Goal: Task Accomplishment & Management: Manage account settings

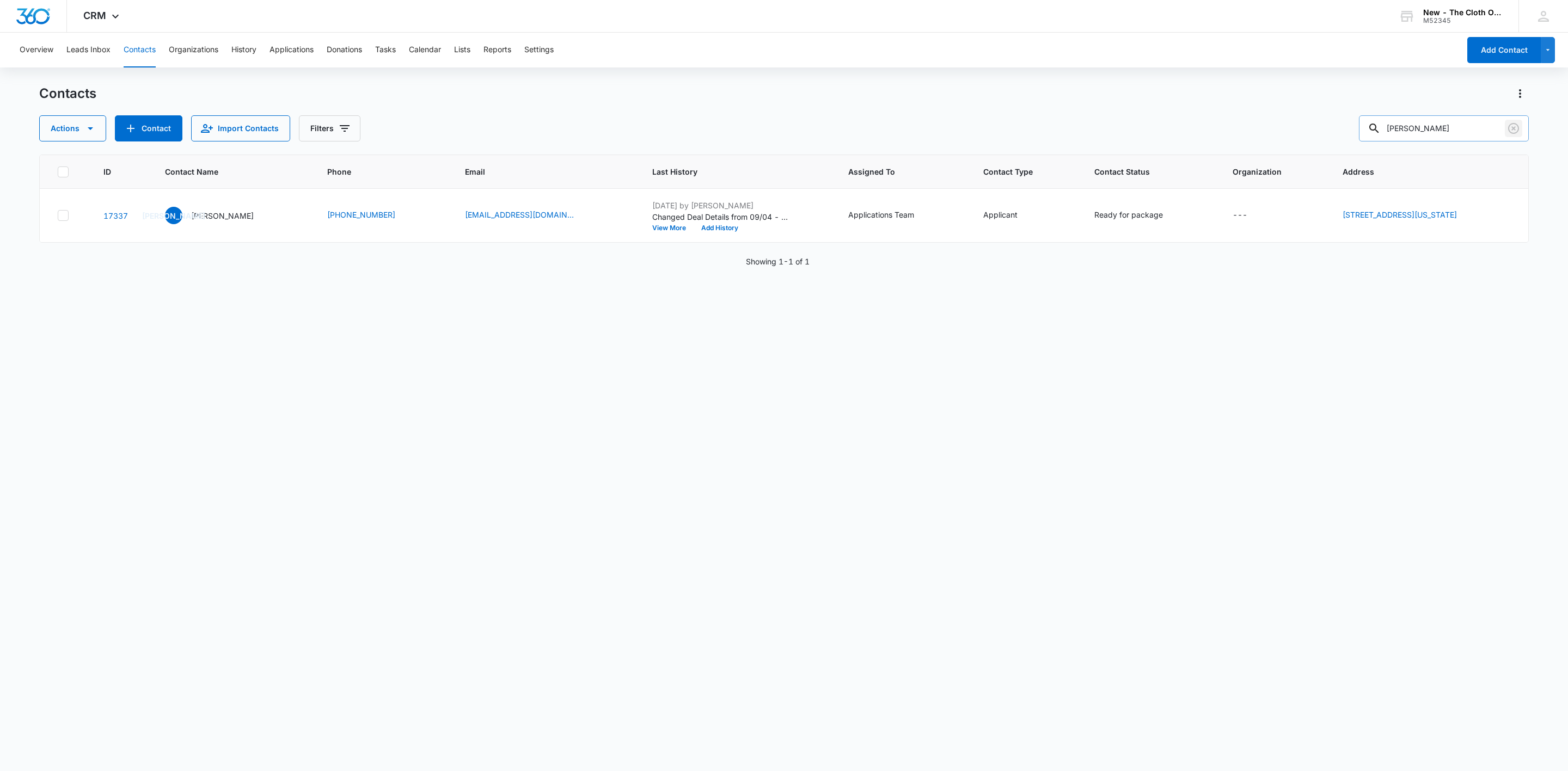
click at [1514, 129] on icon "Clear" at bounding box center [1513, 128] width 11 height 11
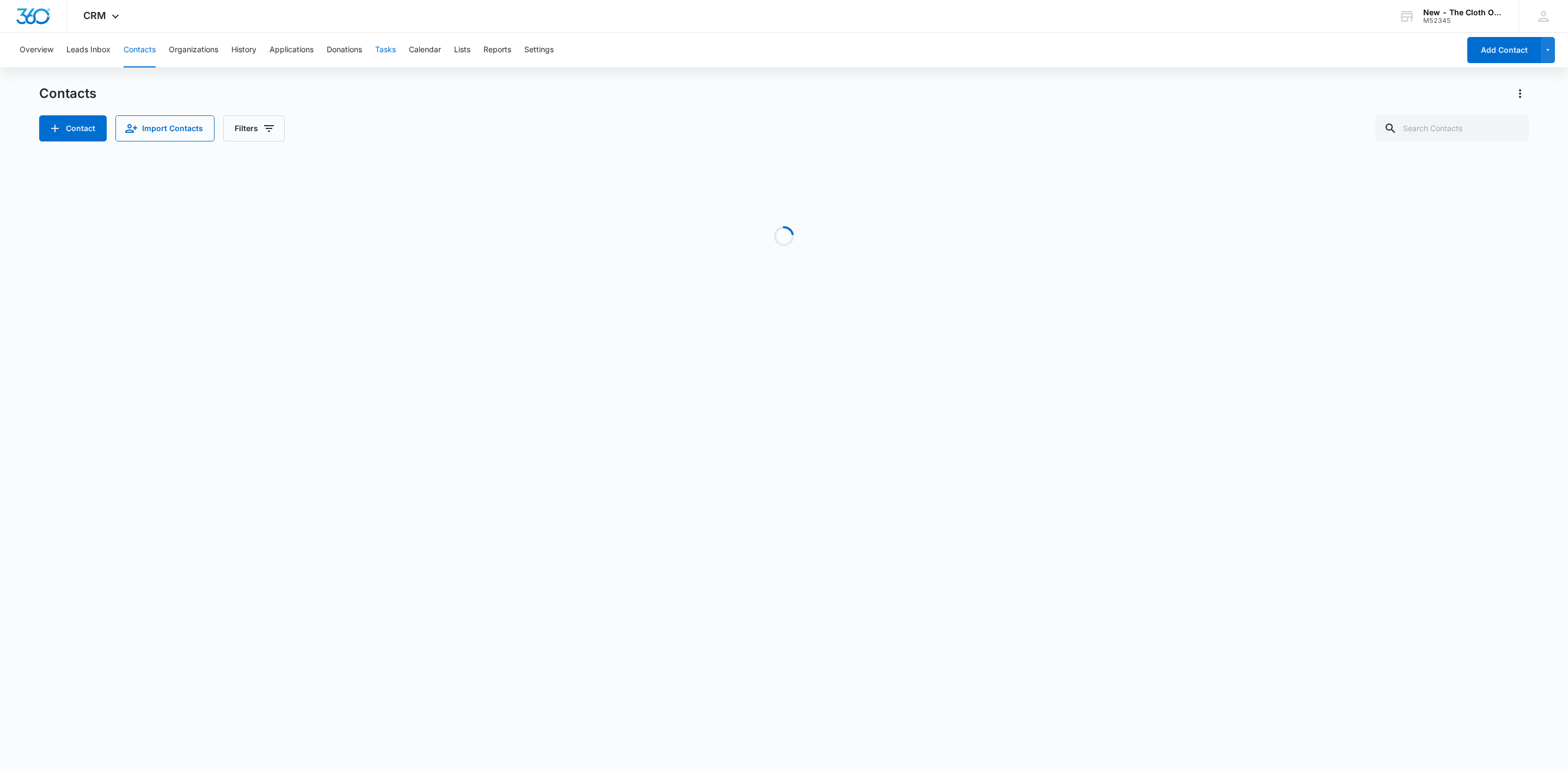
click at [387, 45] on button "Tasks" at bounding box center [386, 49] width 21 height 35
click at [1418, 134] on input "text" at bounding box center [1452, 128] width 154 height 26
paste input "[EMAIL_ADDRESS][DOMAIN_NAME]"
type input "[EMAIL_ADDRESS][DOMAIN_NAME]"
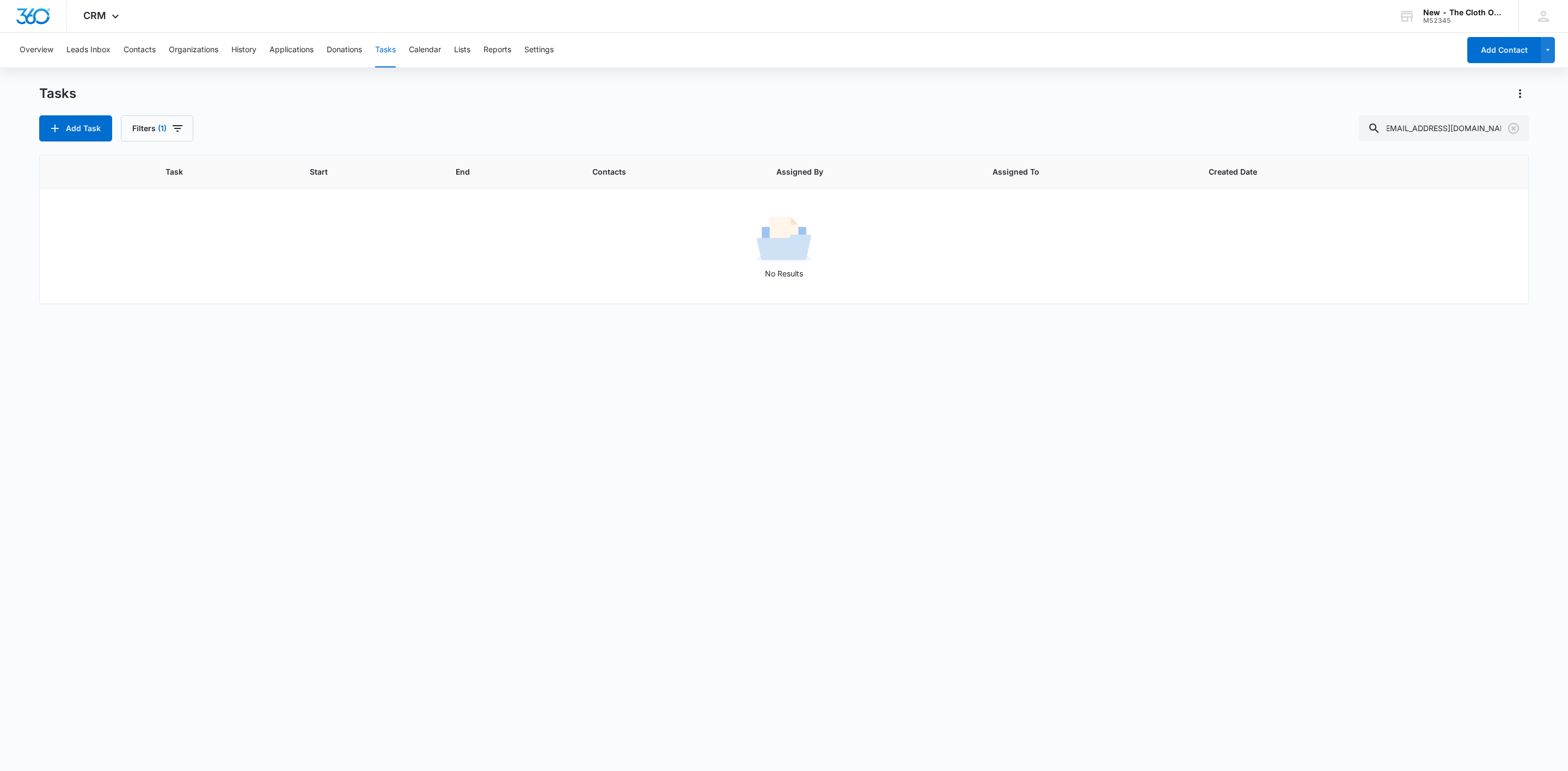
scroll to position [0, 0]
drag, startPoint x: 147, startPoint y: 54, endPoint x: 167, endPoint y: 72, distance: 26.9
click at [147, 54] on button "Contacts" at bounding box center [139, 49] width 32 height 35
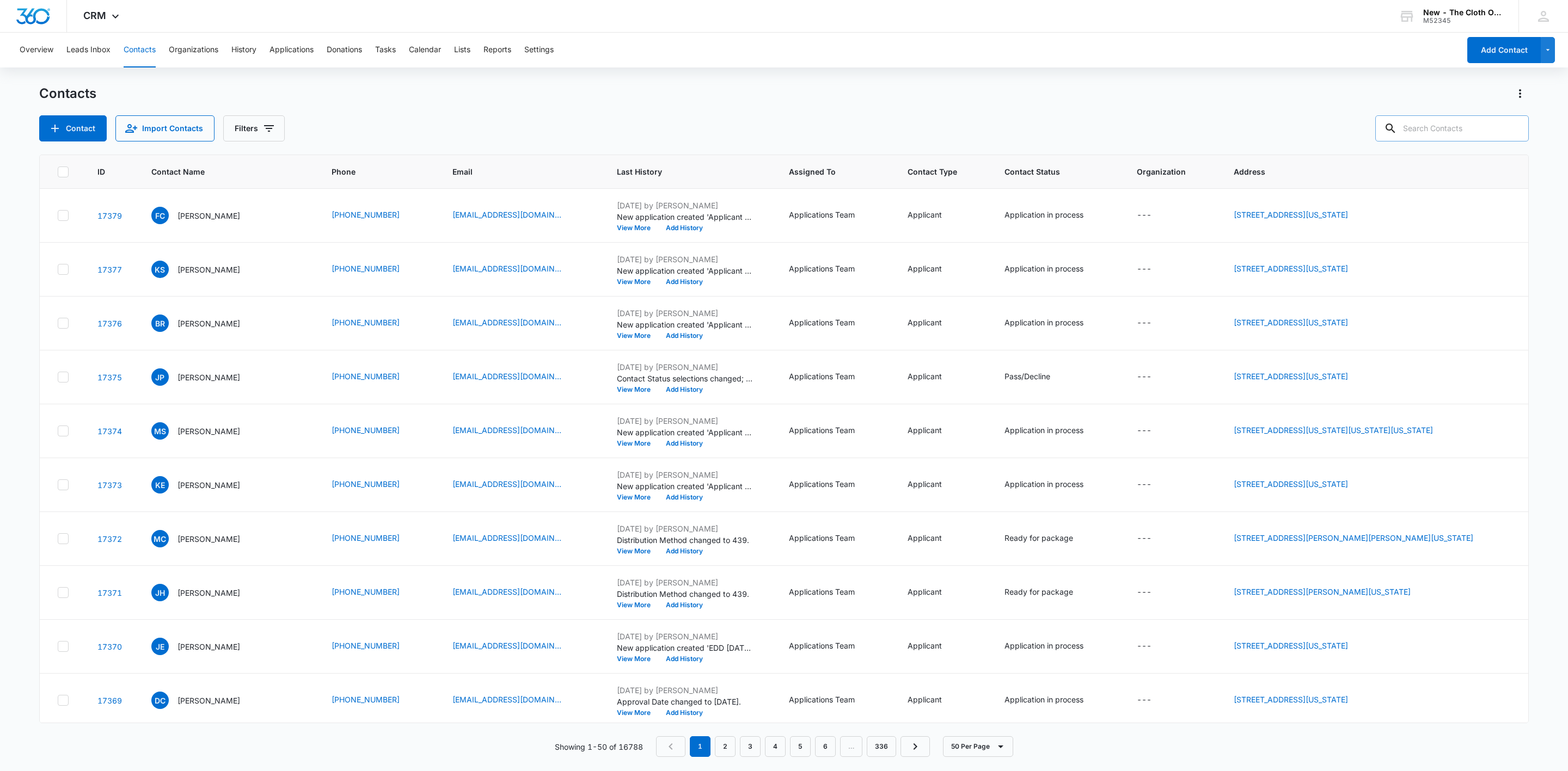
click at [1464, 124] on input "text" at bounding box center [1452, 128] width 154 height 26
paste input "[EMAIL_ADDRESS][DOMAIN_NAME]"
type input "[EMAIL_ADDRESS][DOMAIN_NAME]"
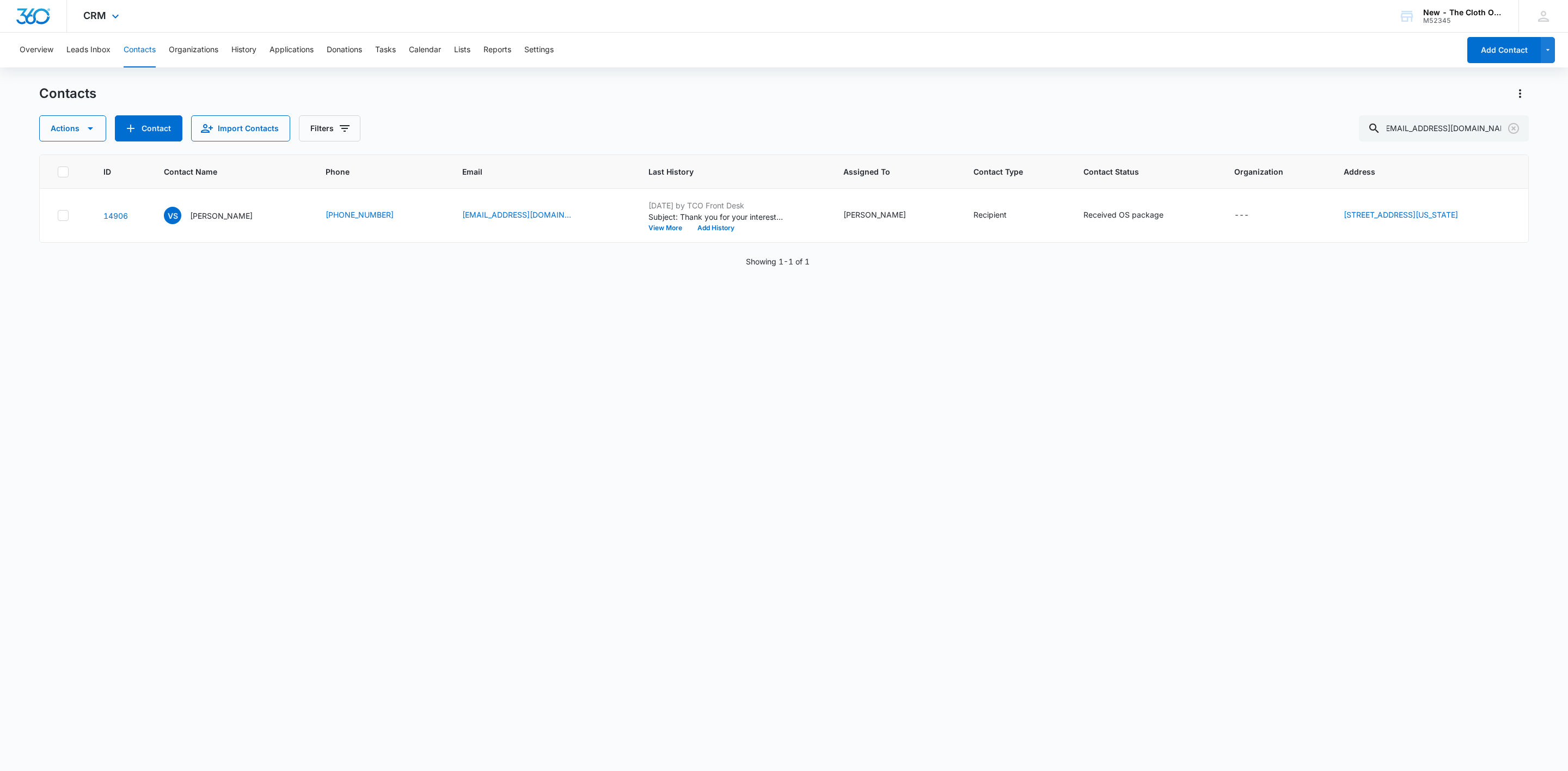
scroll to position [0, 0]
click at [207, 212] on p "[PERSON_NAME]" at bounding box center [221, 216] width 63 height 12
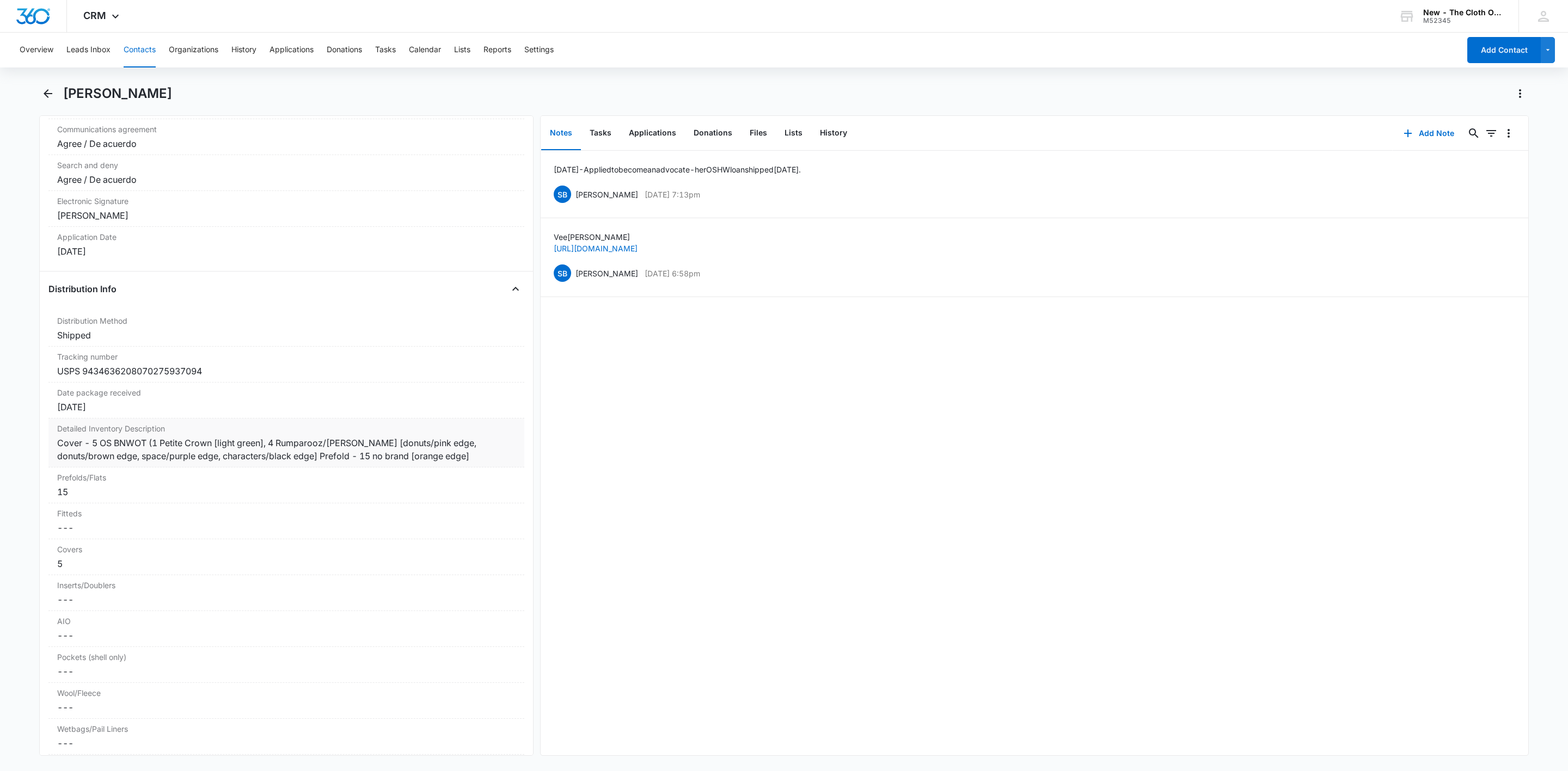
scroll to position [2367, 0]
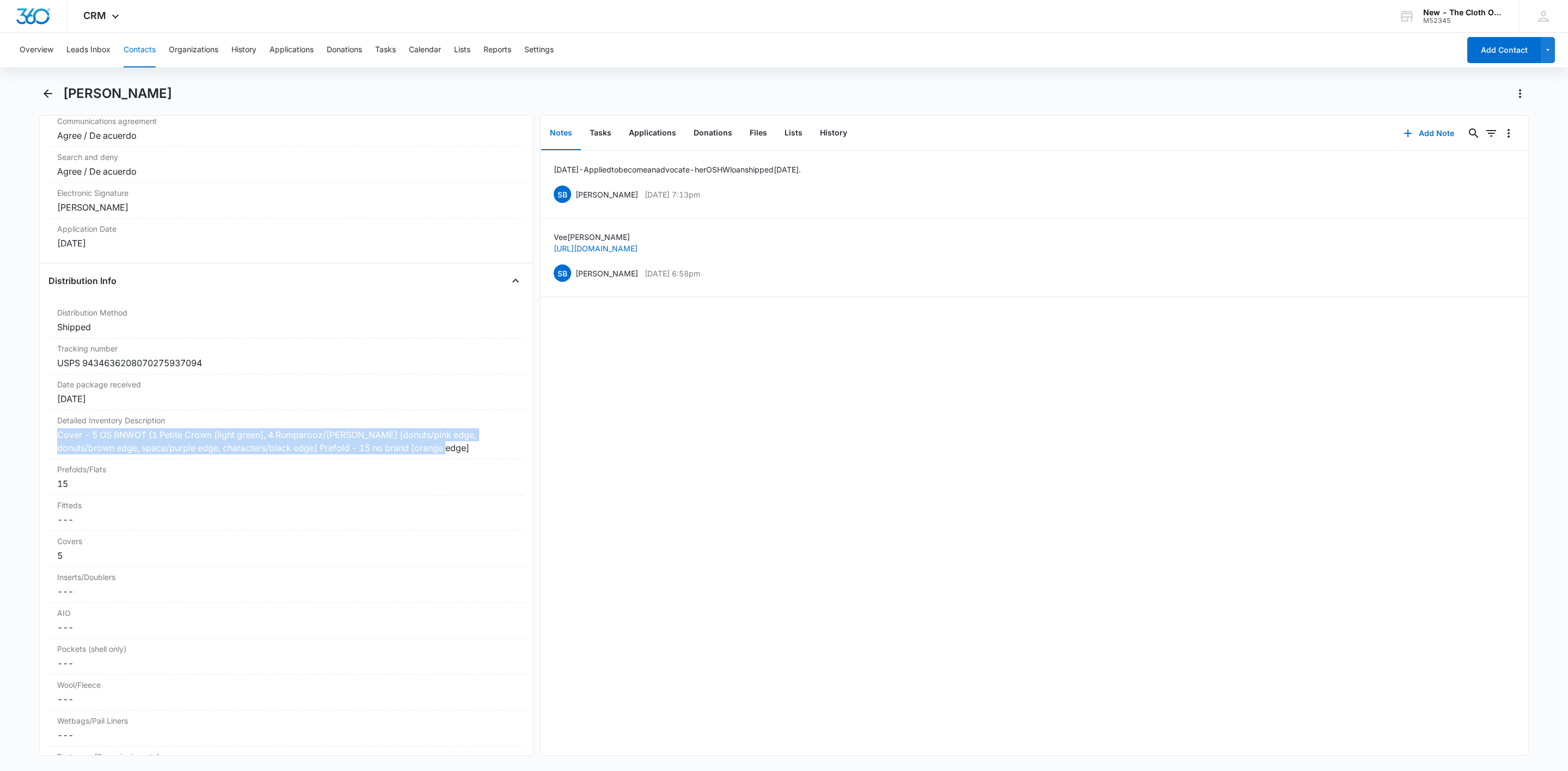
drag, startPoint x: 489, startPoint y: 466, endPoint x: 28, endPoint y: 449, distance: 461.3
click at [28, 449] on main "[PERSON_NAME] Remove VS [PERSON_NAME] Contact Info Name Cancel Save Changes [PE…" at bounding box center [784, 427] width 1568 height 684
copy div "Cover - 5 OS BNWOT (1 Petite Crown [light green], 4 Rumparooz/[PERSON_NAME] [do…"
click at [750, 132] on button "Files" at bounding box center [758, 133] width 35 height 34
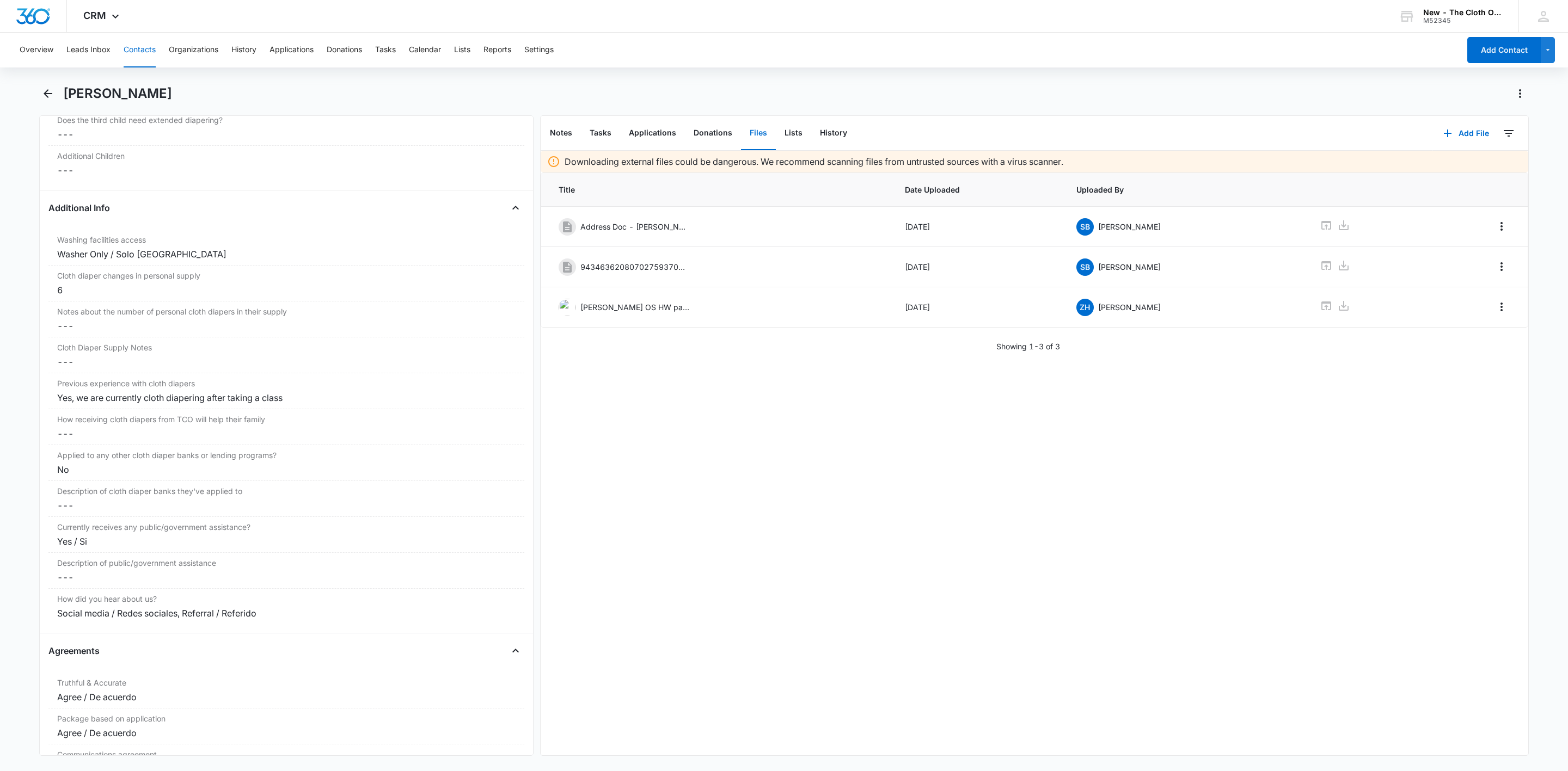
scroll to position [1388, 0]
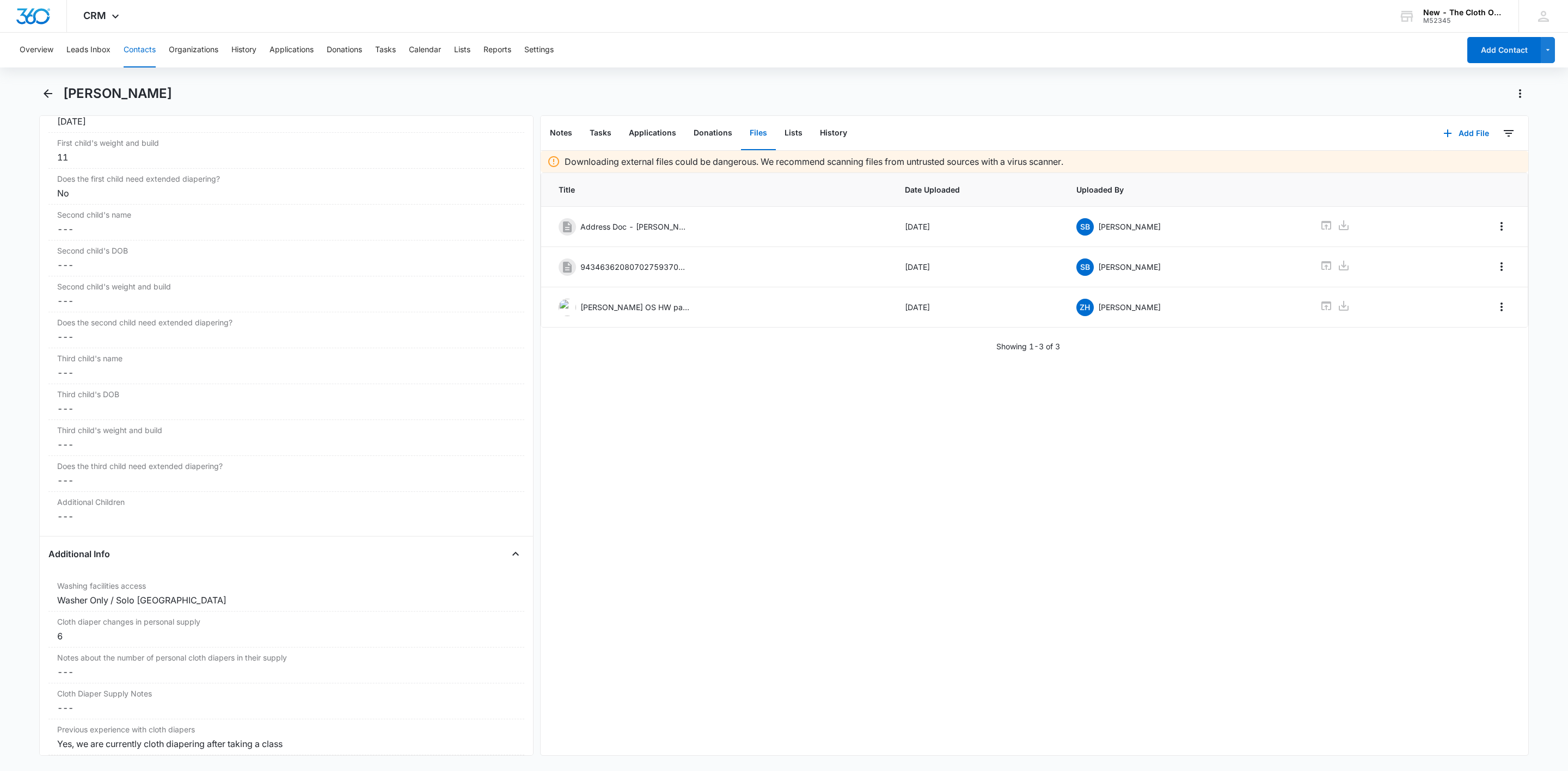
click at [145, 36] on button "Contacts" at bounding box center [139, 49] width 32 height 35
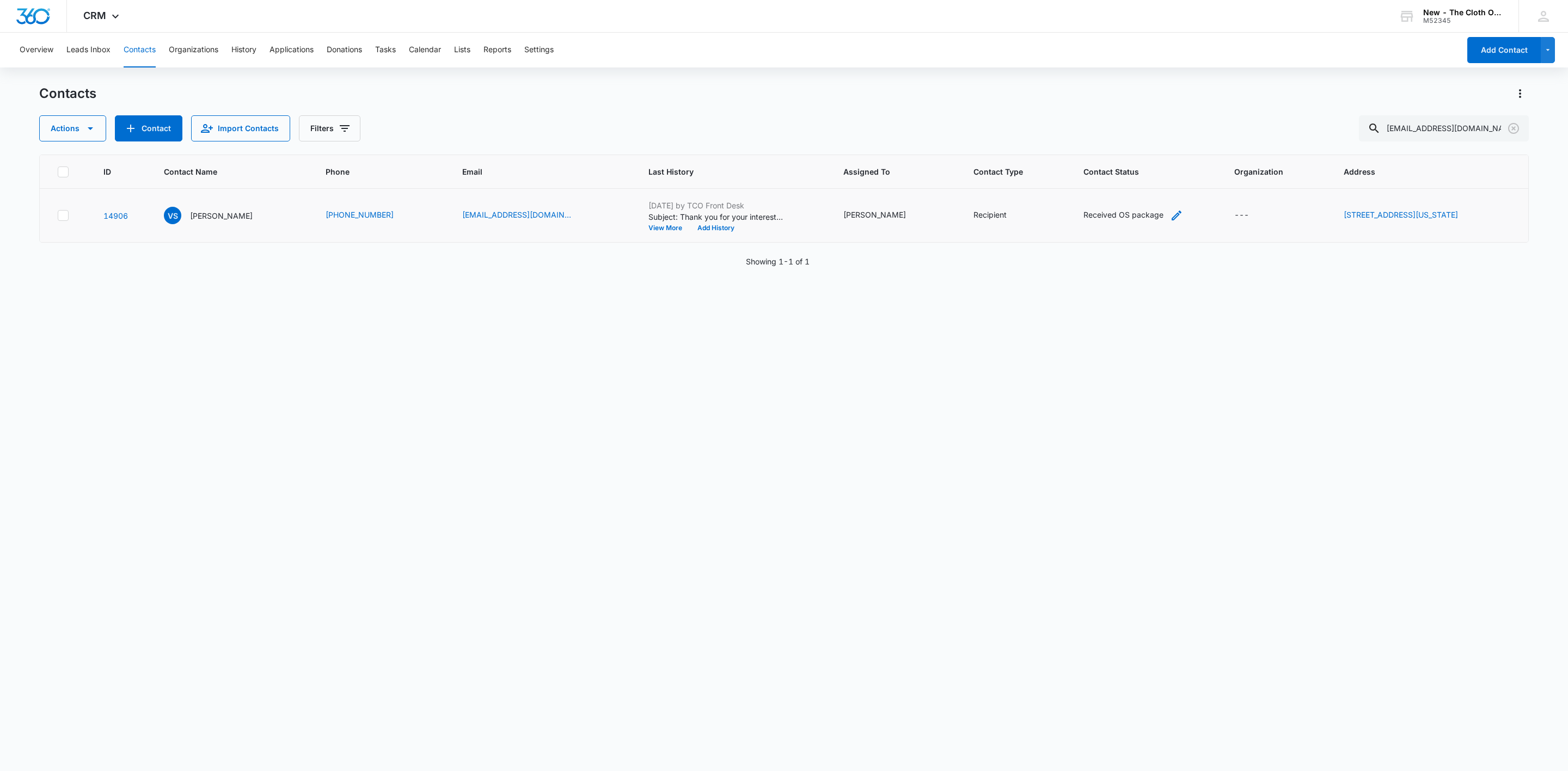
click at [1170, 214] on icon "Contact Status - Received OS package - Select to Edit Field" at bounding box center [1176, 216] width 13 height 13
click at [1111, 148] on div "Received OS package" at bounding box center [1057, 146] width 122 height 26
type input "rea"
click at [1031, 245] on p "Ready to return (no swap)" at bounding box center [1055, 245] width 93 height 12
click at [1282, 253] on div "ID Contact Name Phone Email Last History Assigned To Contact Type Contact Statu…" at bounding box center [784, 455] width 1489 height 602
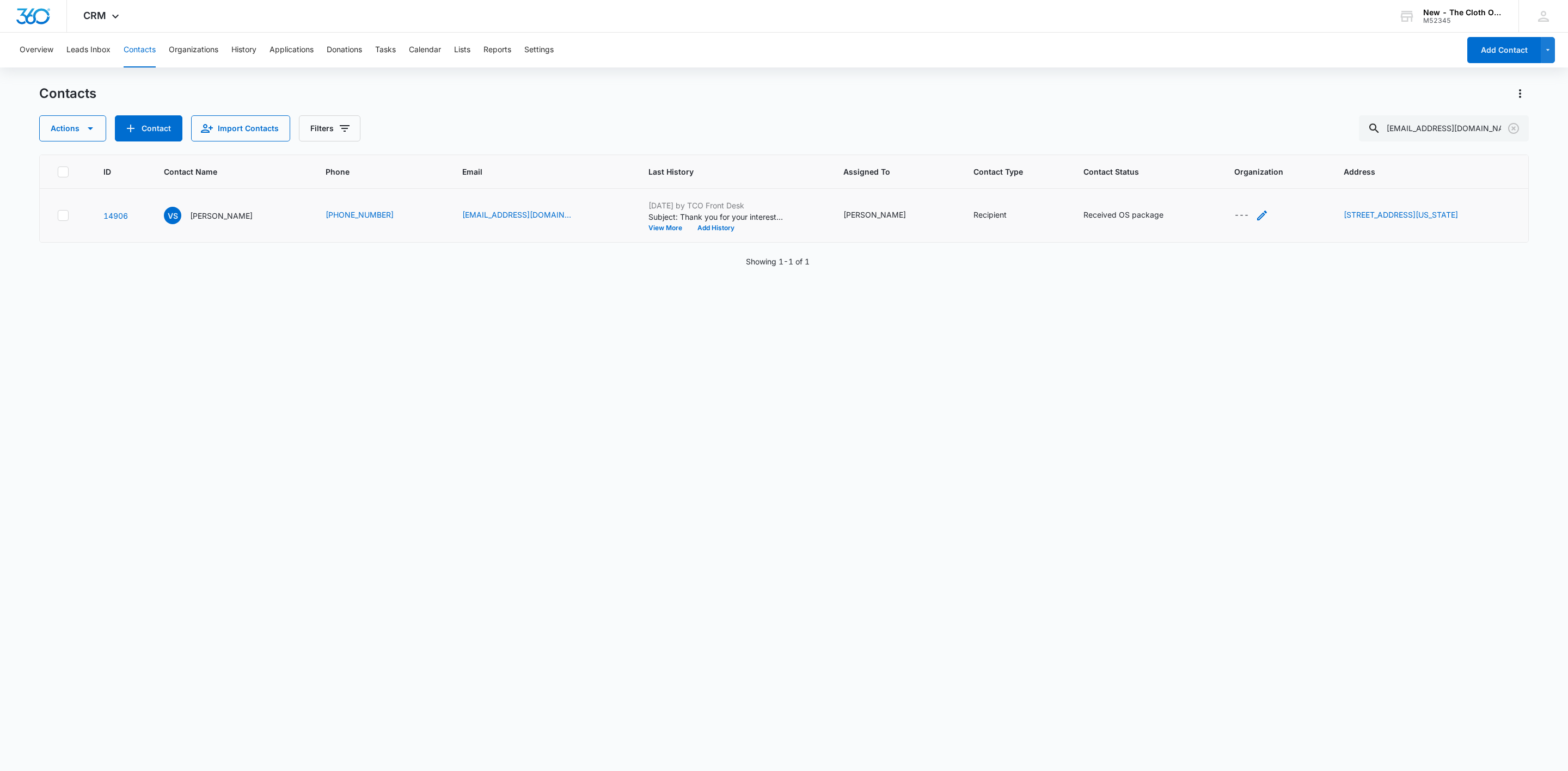
click at [1234, 214] on div "---" at bounding box center [1242, 216] width 15 height 13
click at [1171, 177] on button "Cancel" at bounding box center [1163, 181] width 38 height 21
click at [1083, 219] on div "Received OS package" at bounding box center [1123, 215] width 80 height 12
click at [1144, 178] on button "Save" at bounding box center [1141, 181] width 32 height 21
